Goal: Check status: Check status

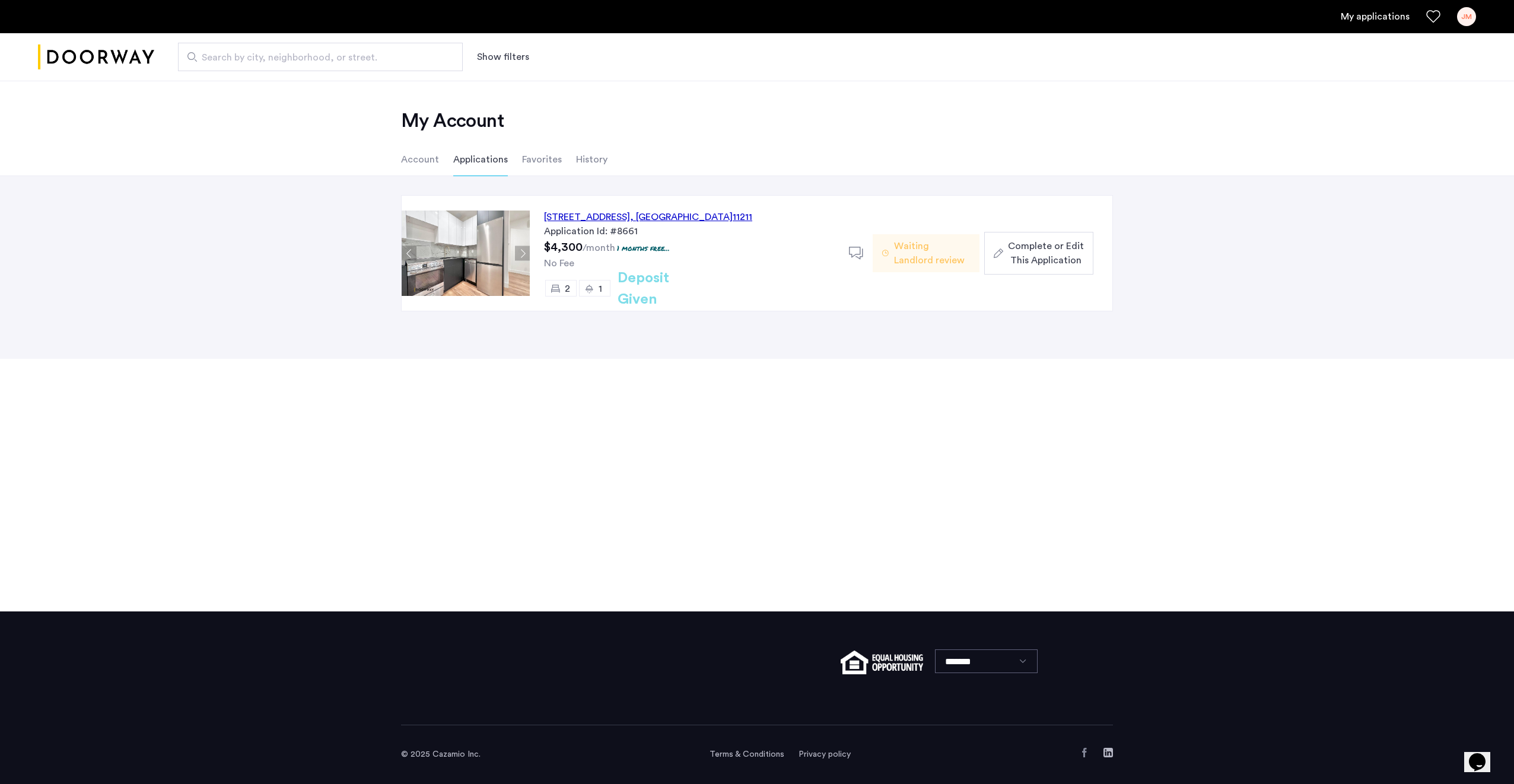
click at [460, 257] on img at bounding box center [466, 253] width 129 height 85
click at [629, 211] on div "467 Grand Street, Unit 2B, Brooklyn , NY 11211" at bounding box center [648, 217] width 208 height 15
click at [564, 244] on span "$4,300" at bounding box center [563, 247] width 38 height 12
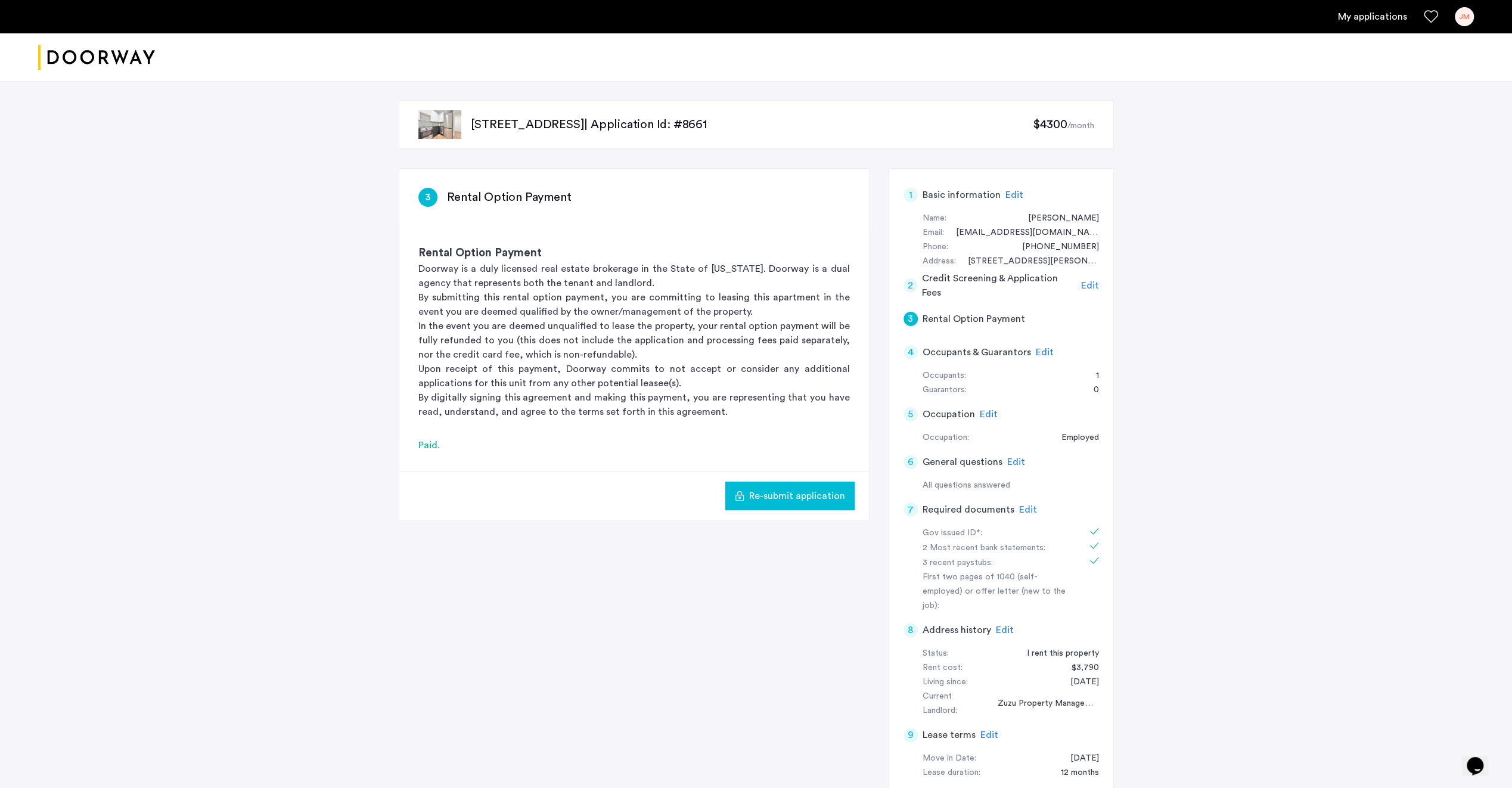
click at [432, 119] on img at bounding box center [440, 124] width 43 height 29
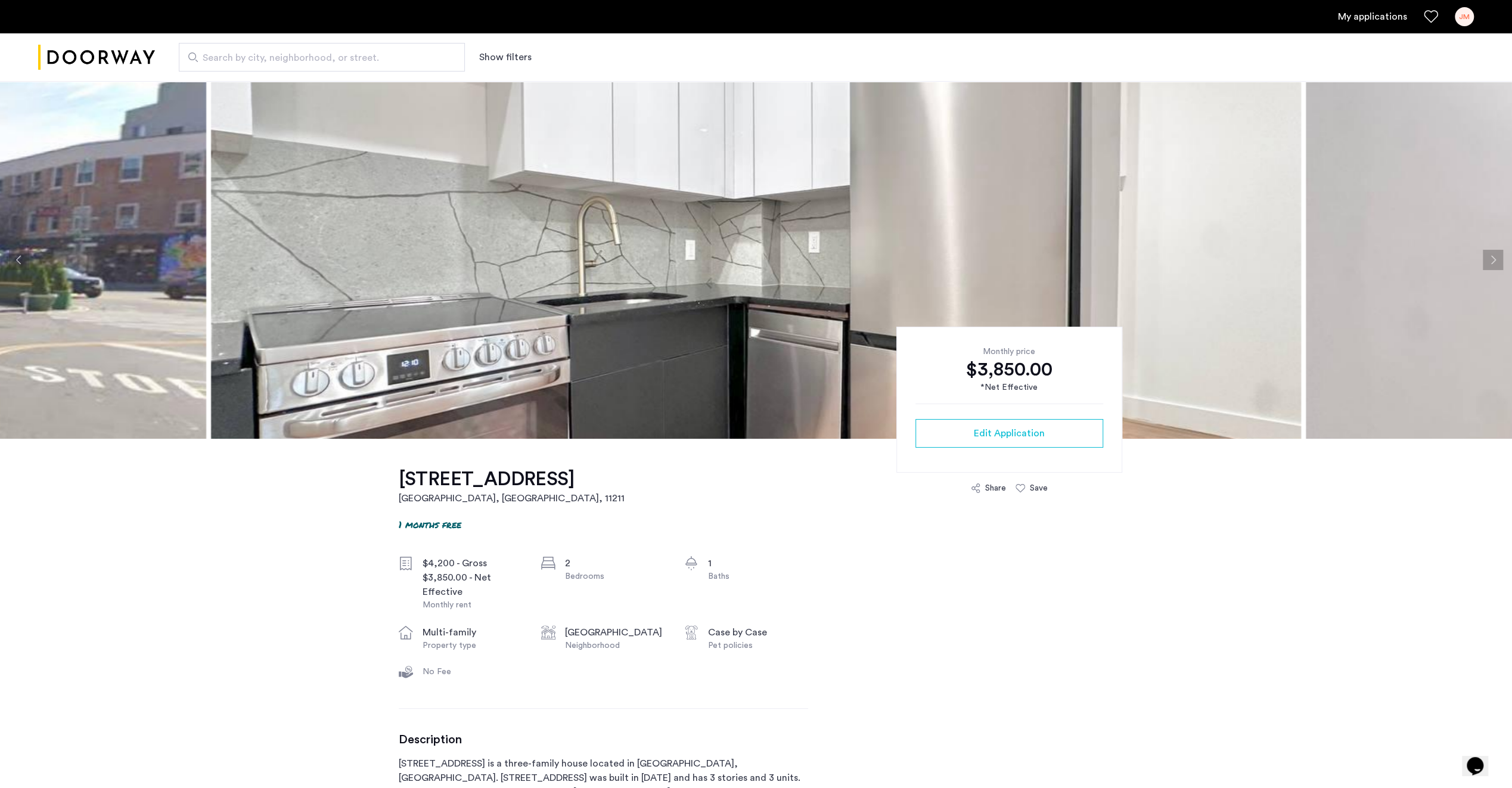
click at [1497, 257] on button "Next apartment" at bounding box center [1492, 260] width 20 height 20
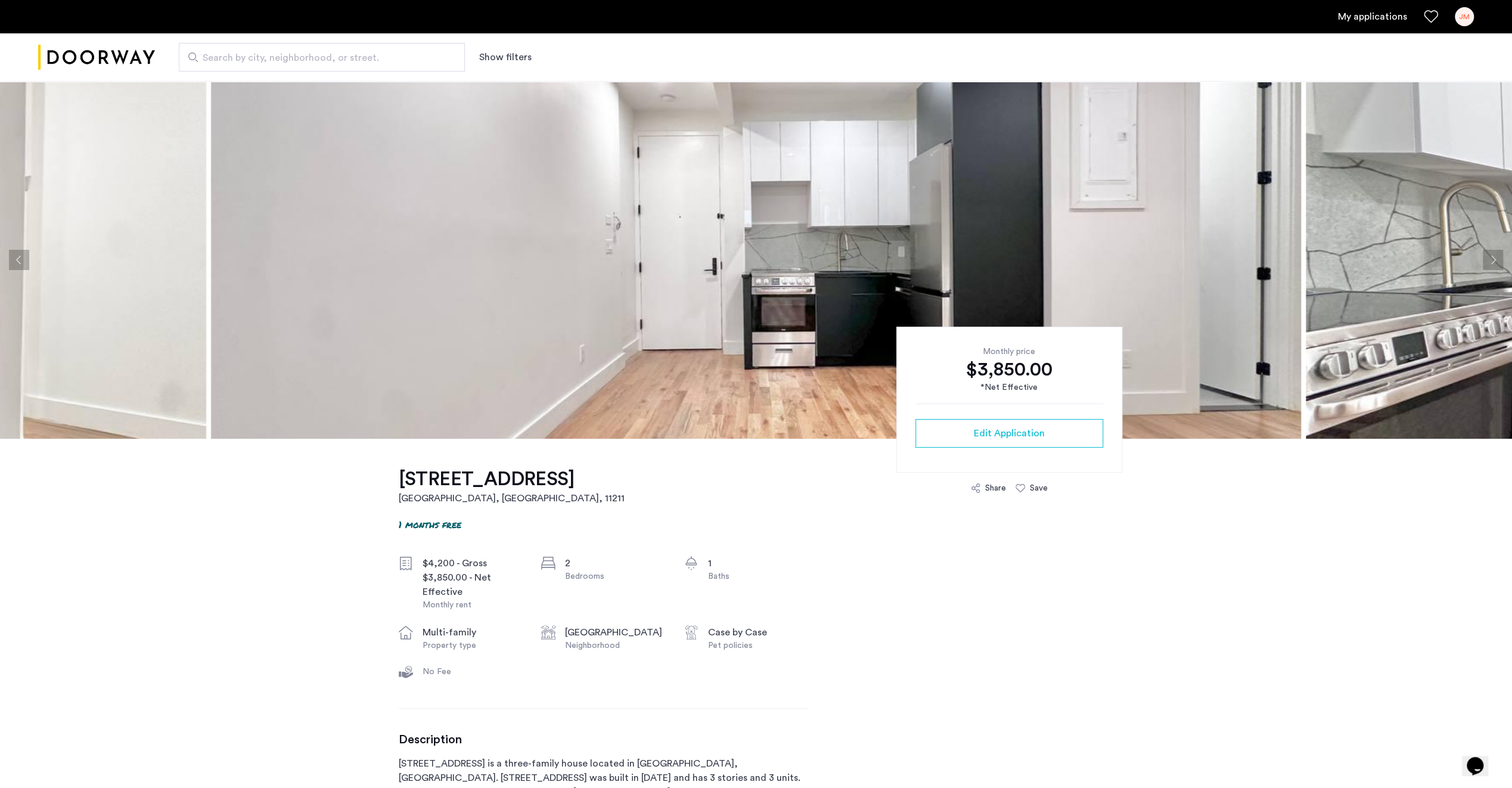
click at [1497, 257] on button "Next apartment" at bounding box center [1492, 260] width 20 height 20
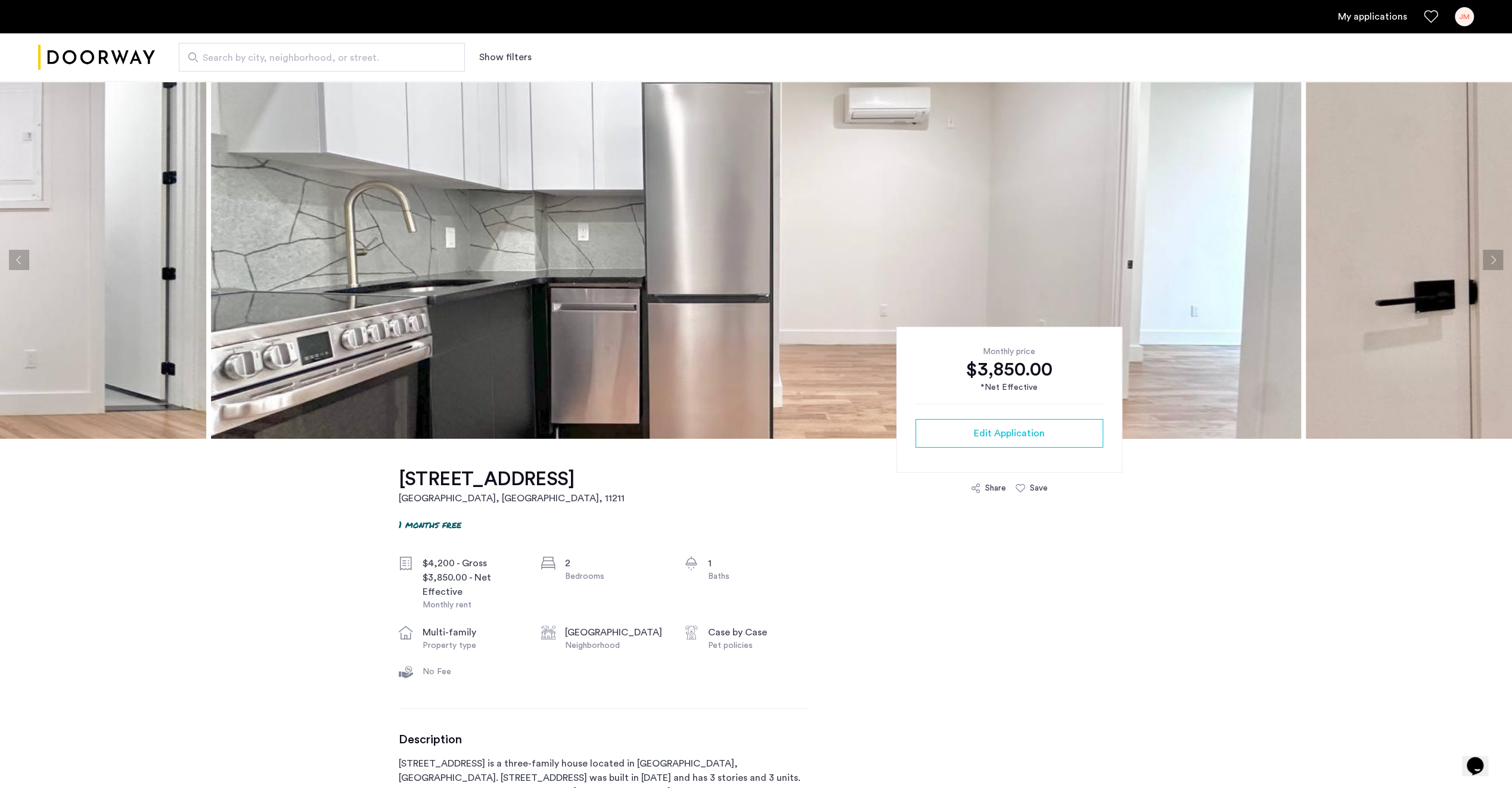
click at [1496, 257] on button "Next apartment" at bounding box center [1492, 260] width 20 height 20
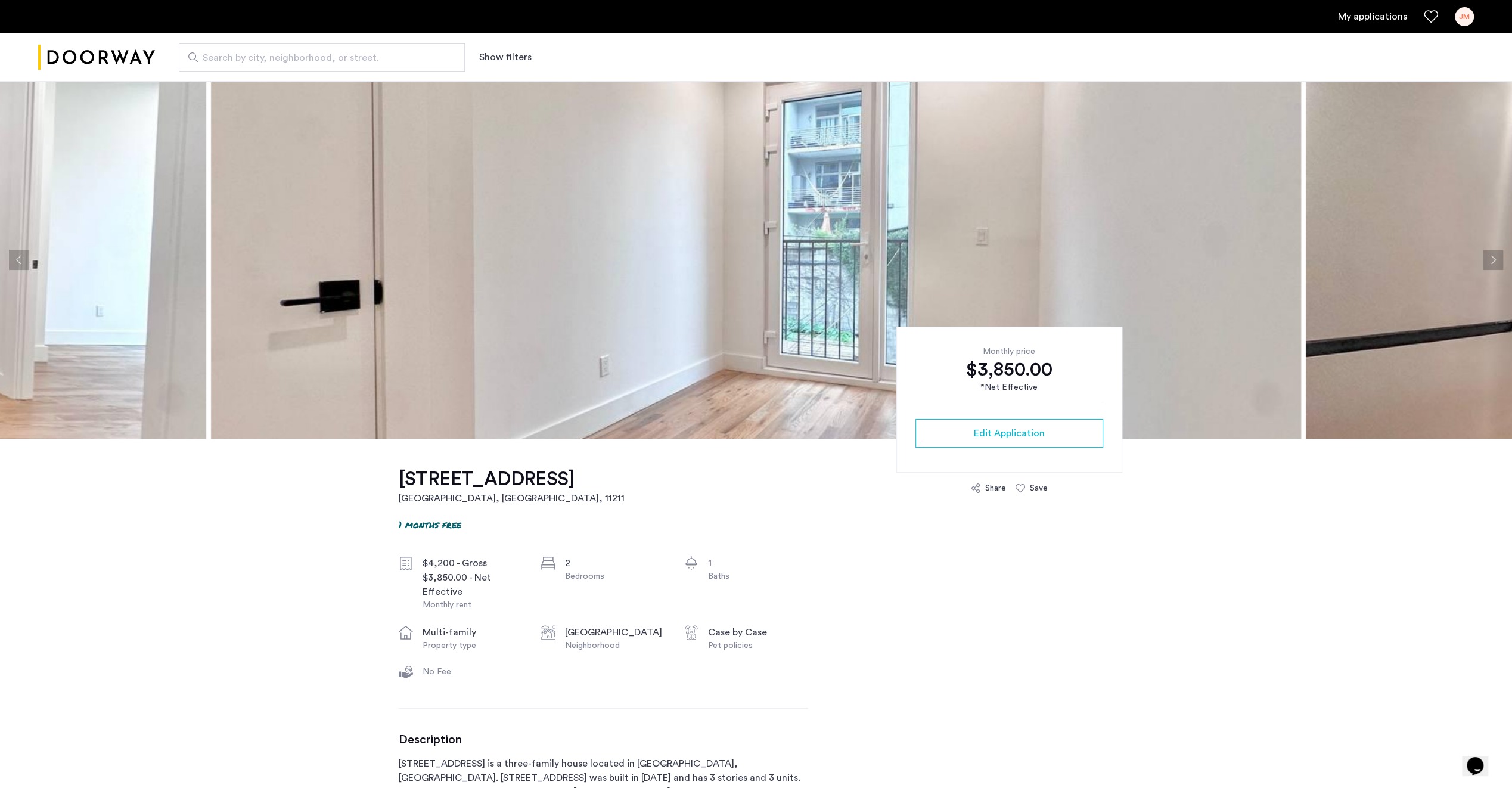
click at [1496, 257] on button "Next apartment" at bounding box center [1492, 260] width 20 height 20
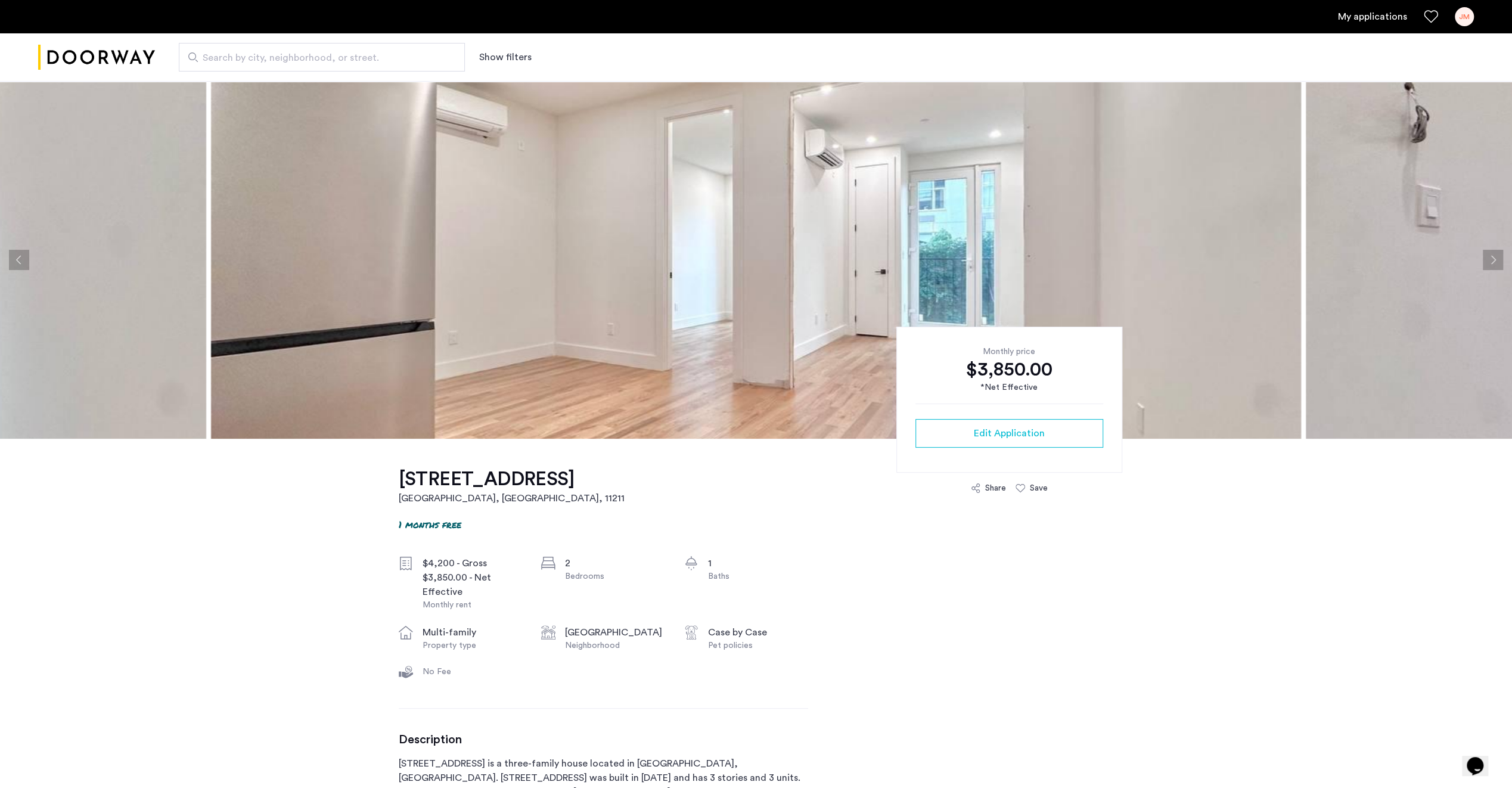
click at [1496, 257] on button "Next apartment" at bounding box center [1492, 260] width 20 height 20
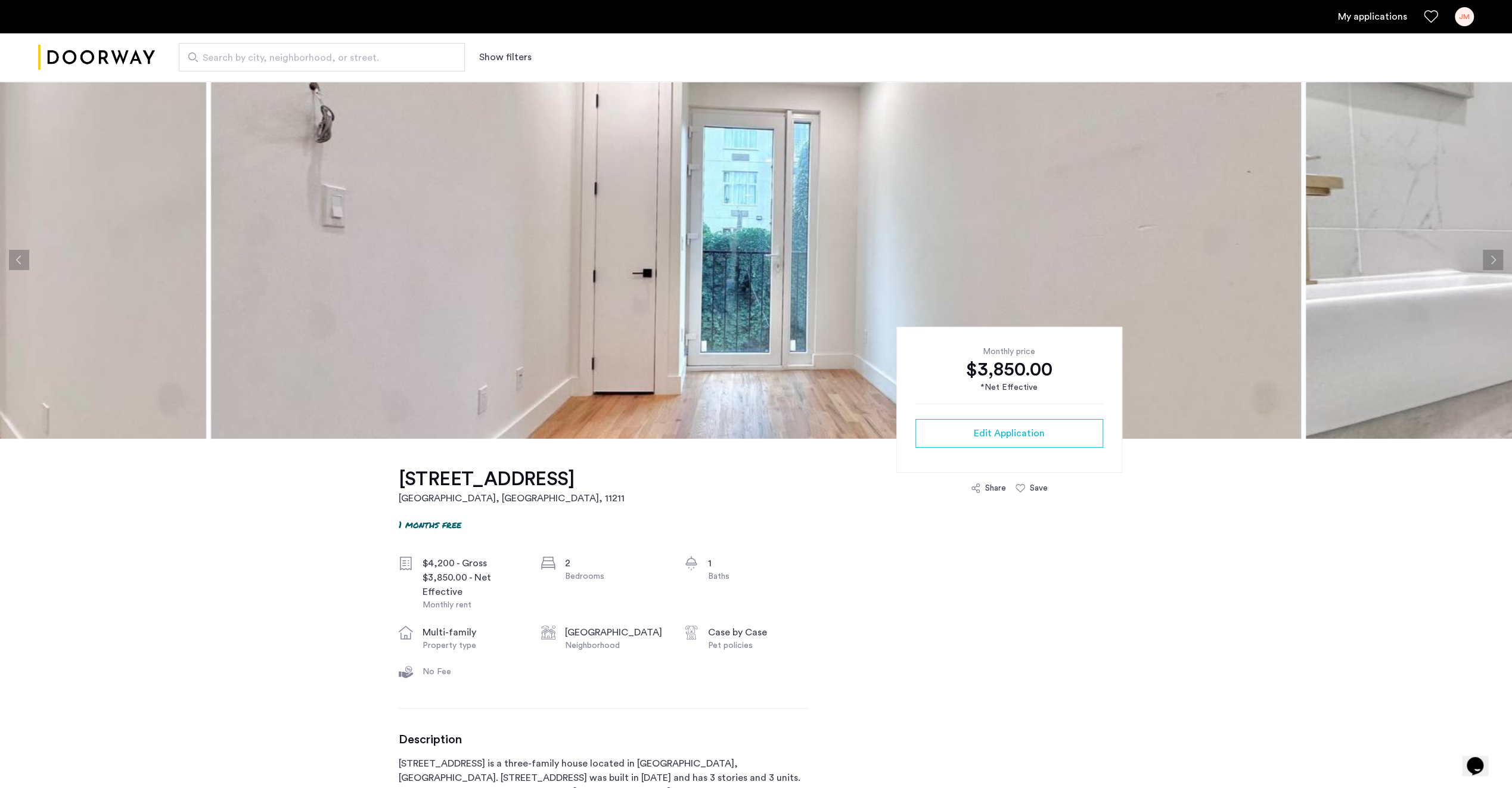
click at [1496, 257] on button "Next apartment" at bounding box center [1492, 260] width 20 height 20
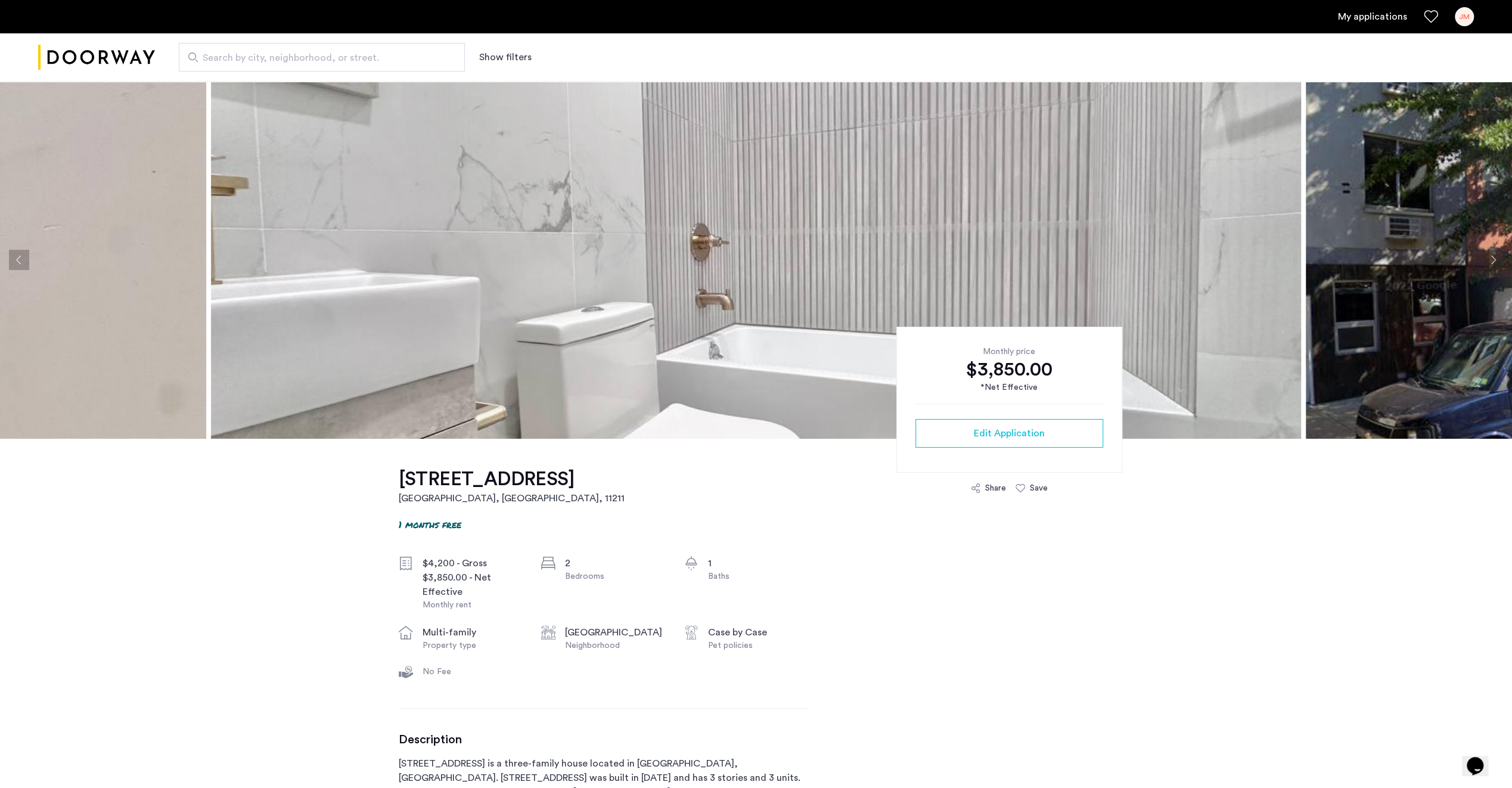
click at [1496, 258] on button "Next apartment" at bounding box center [1492, 260] width 20 height 20
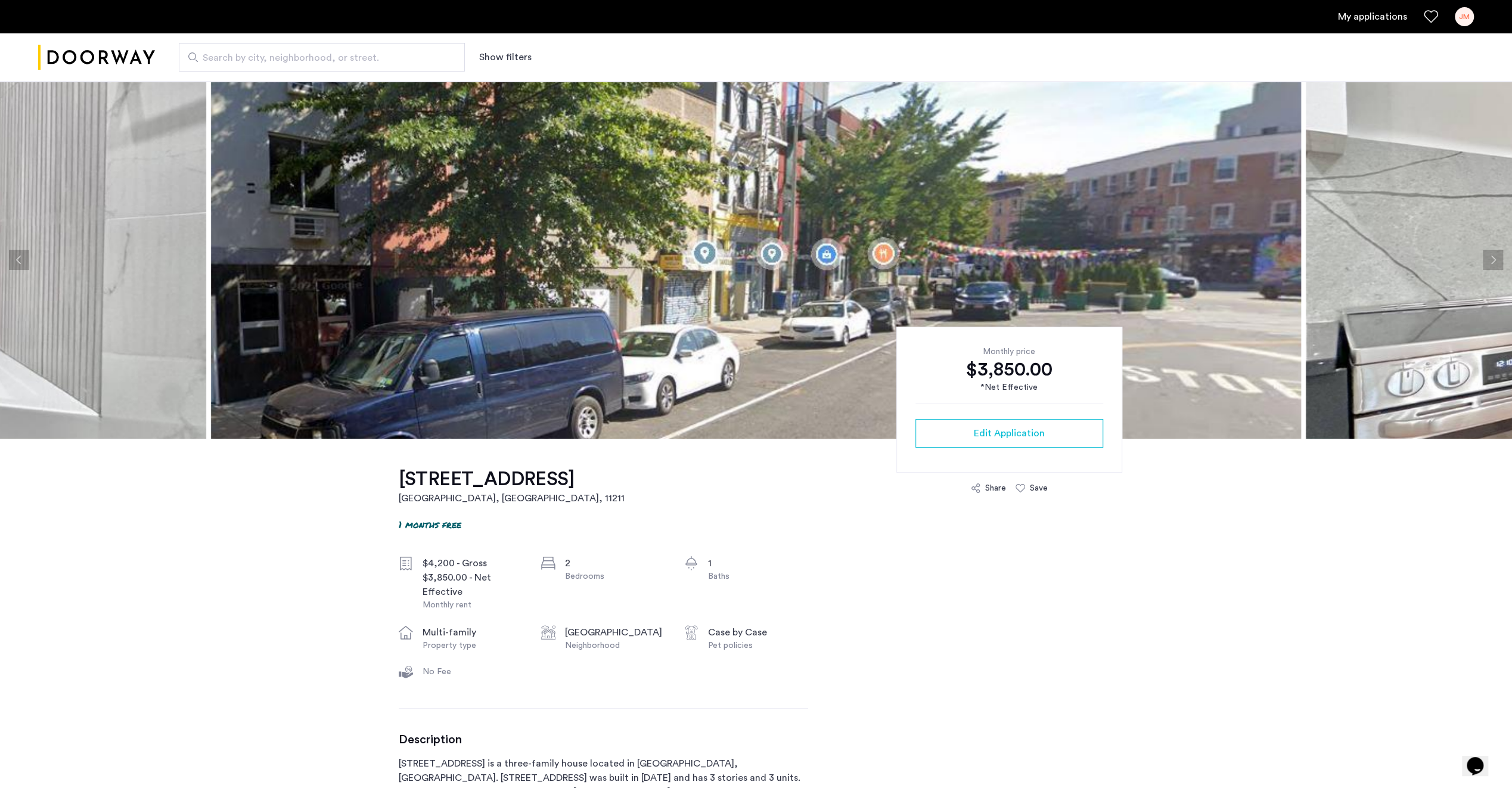
click at [1496, 258] on button "Next apartment" at bounding box center [1492, 260] width 20 height 20
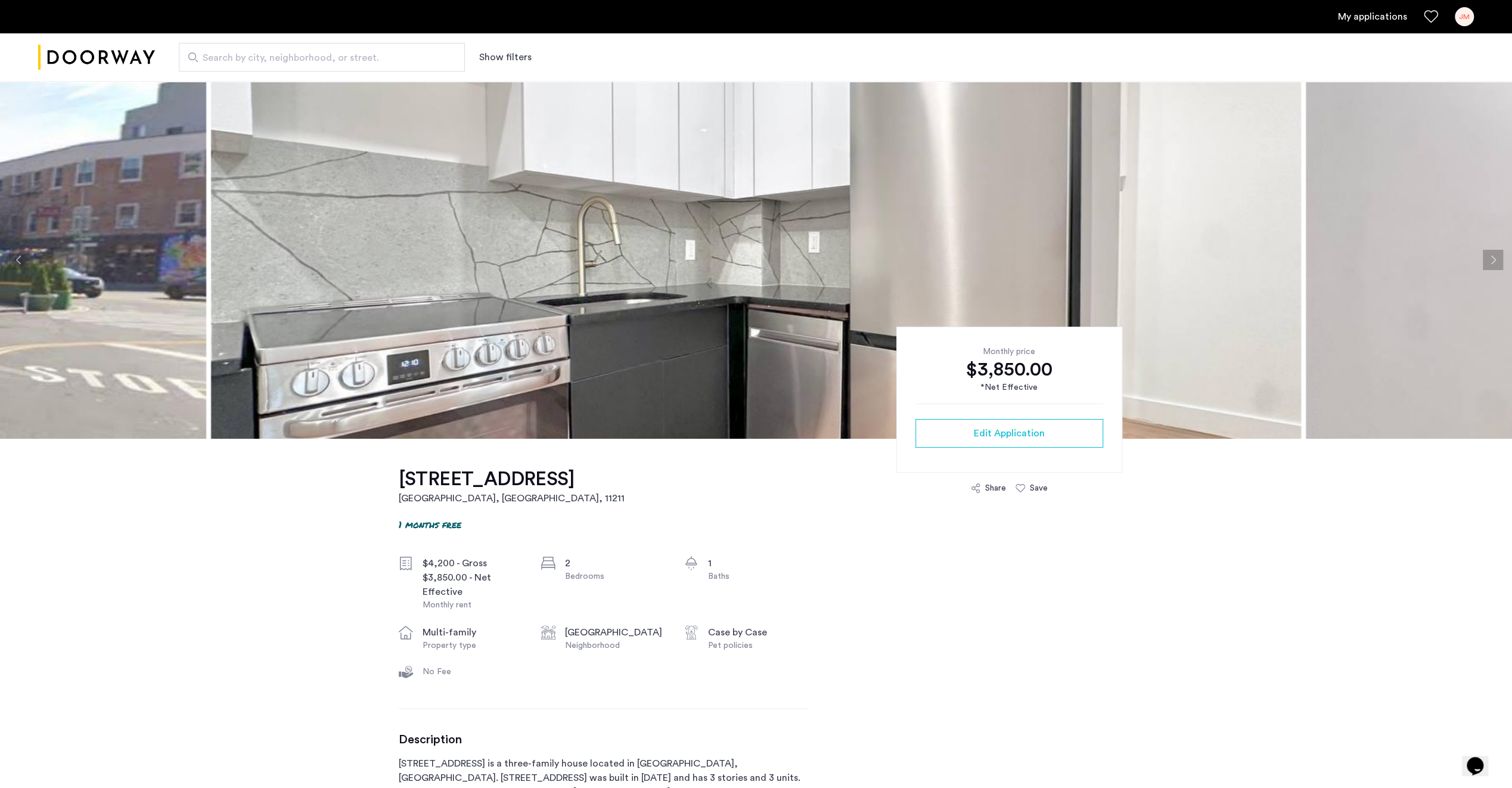
click at [1496, 259] on button "Next apartment" at bounding box center [1492, 260] width 20 height 20
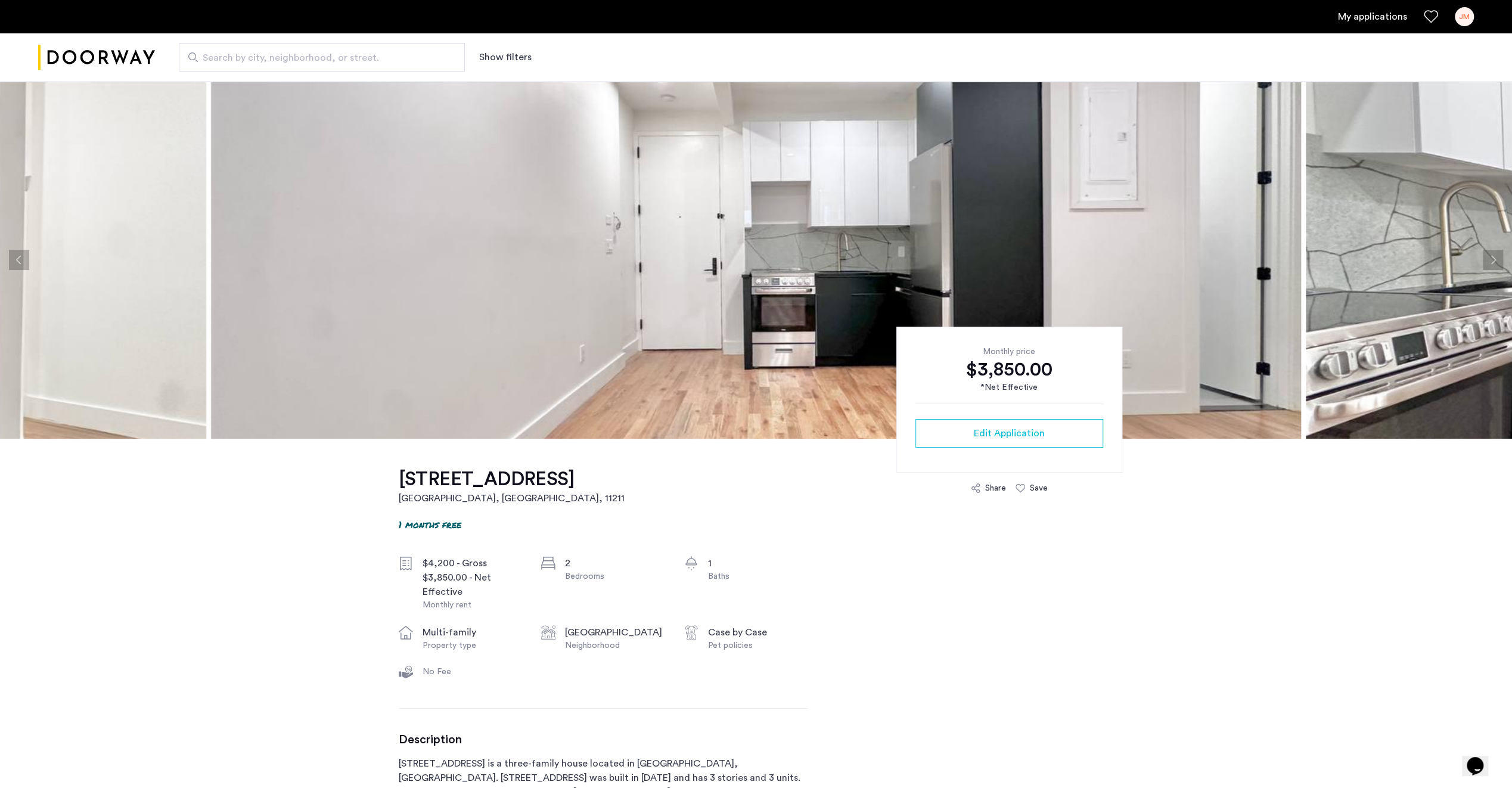
click at [1496, 259] on button "Next apartment" at bounding box center [1492, 260] width 20 height 20
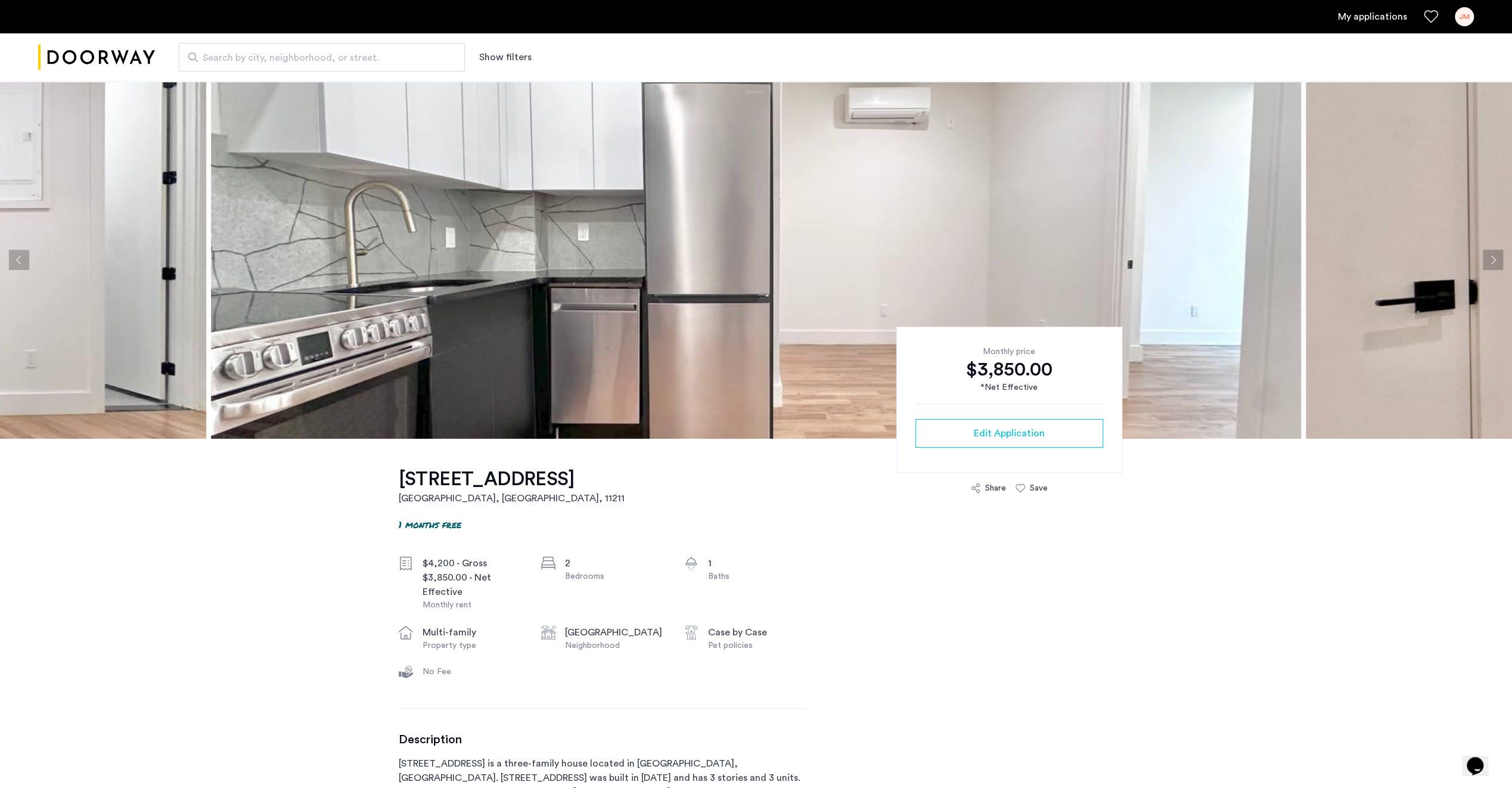
drag, startPoint x: 1174, startPoint y: 526, endPoint x: 1355, endPoint y: 499, distance: 183.0
drag, startPoint x: 1045, startPoint y: 552, endPoint x: 990, endPoint y: 566, distance: 56.8
